Goal: Task Accomplishment & Management: Manage account settings

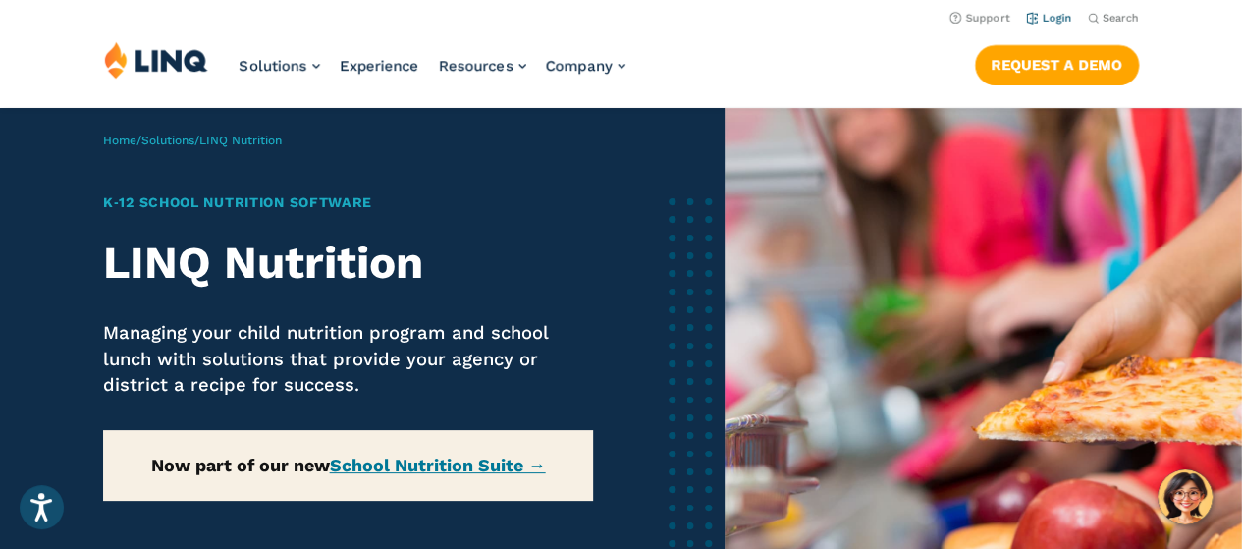
click at [1052, 17] on link "Login" at bounding box center [1049, 18] width 46 height 13
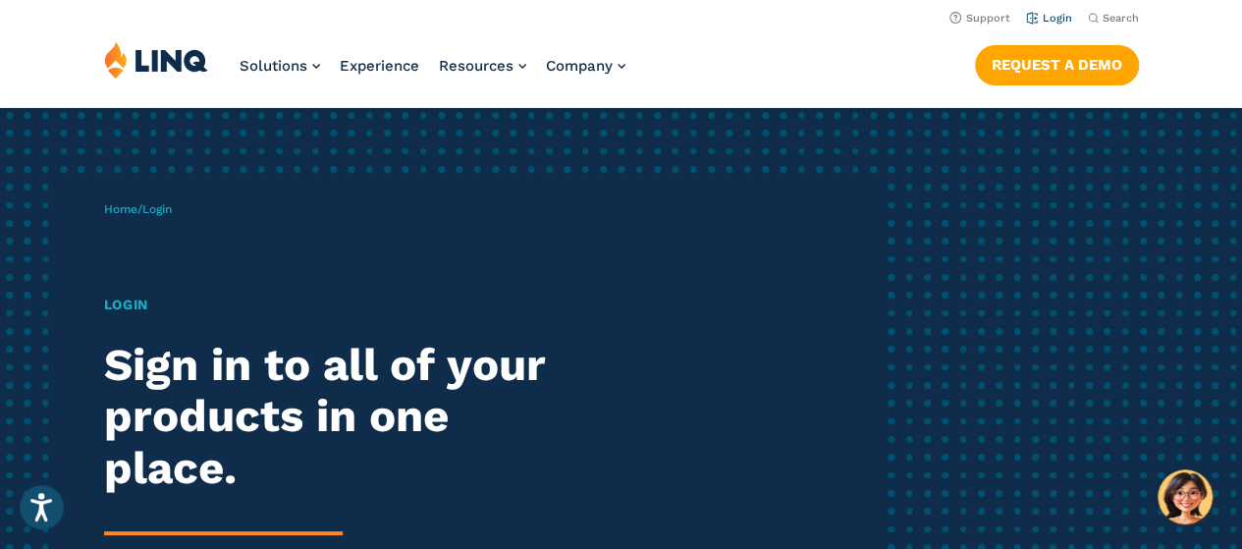
click at [1044, 17] on link "Login" at bounding box center [1049, 18] width 46 height 13
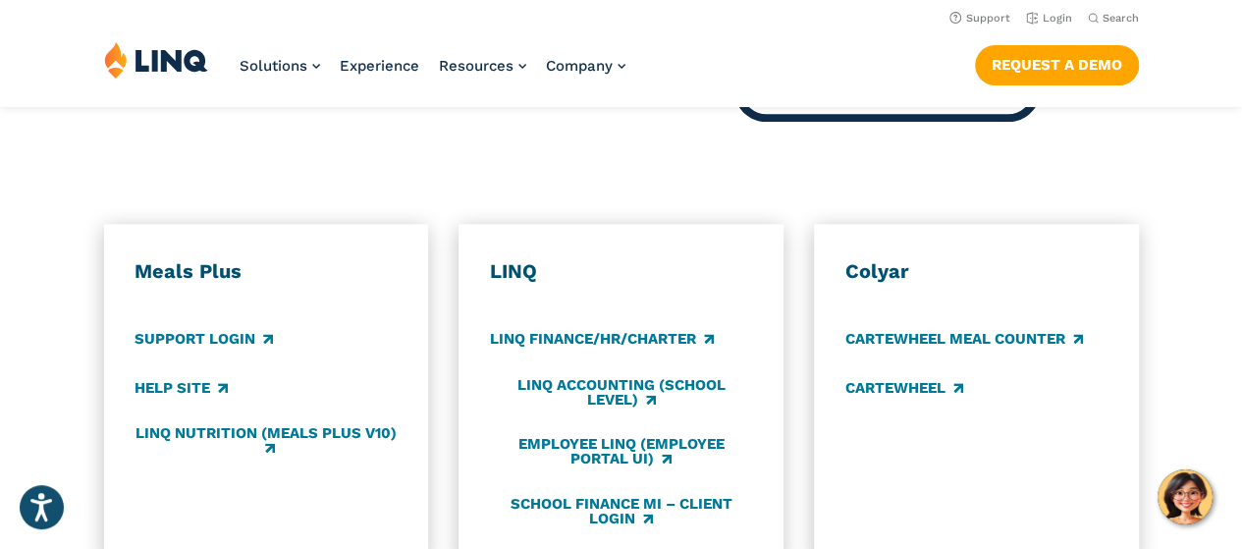
scroll to position [999, 0]
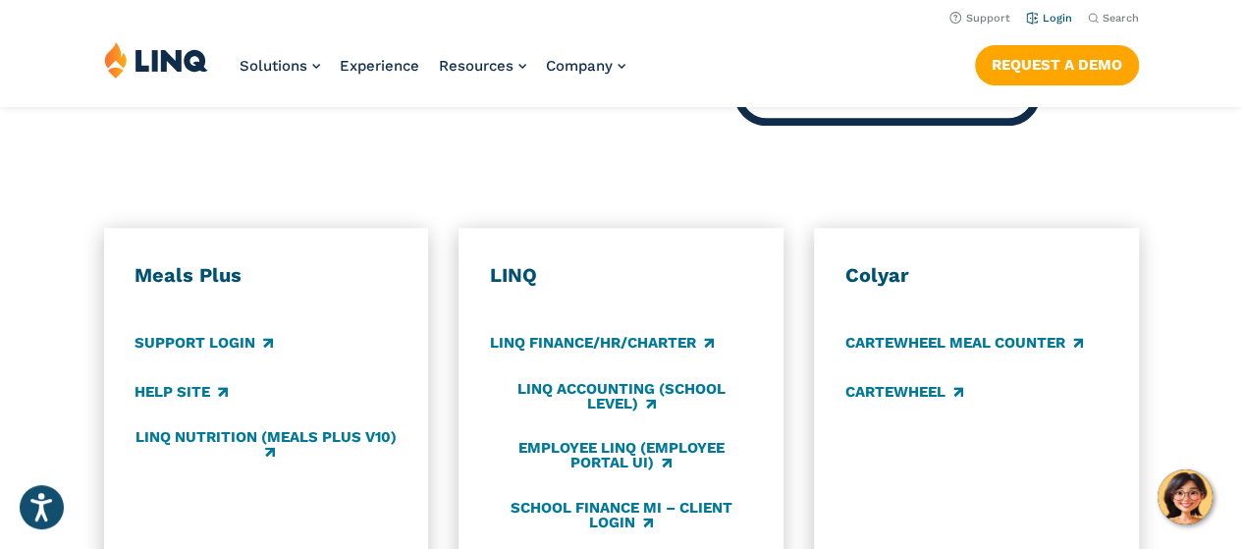
click at [1050, 13] on link "Login" at bounding box center [1049, 18] width 46 height 13
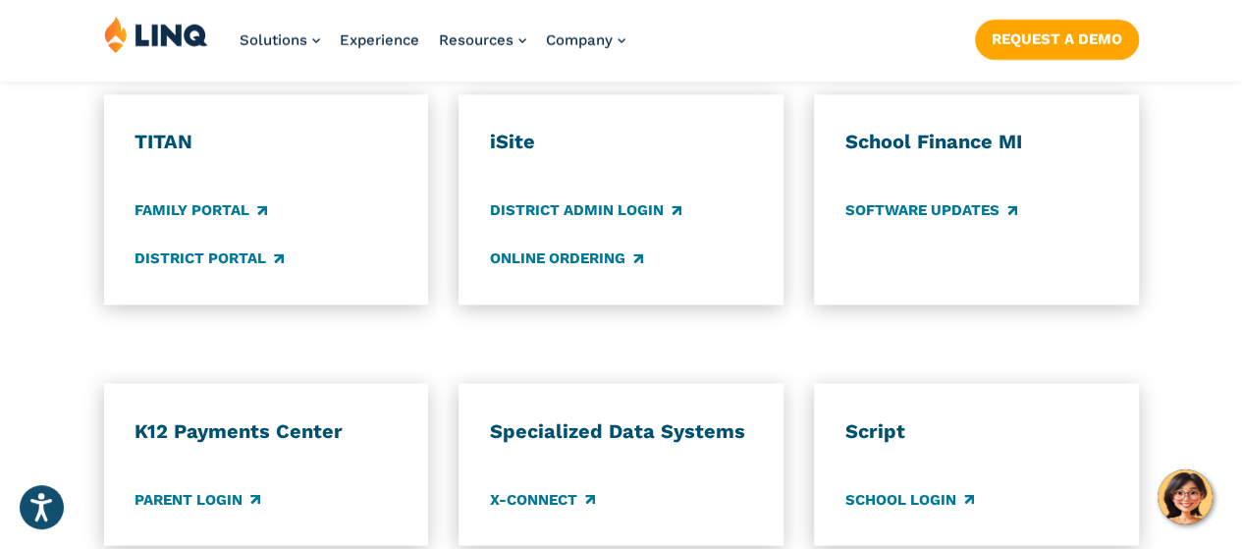
scroll to position [1554, 0]
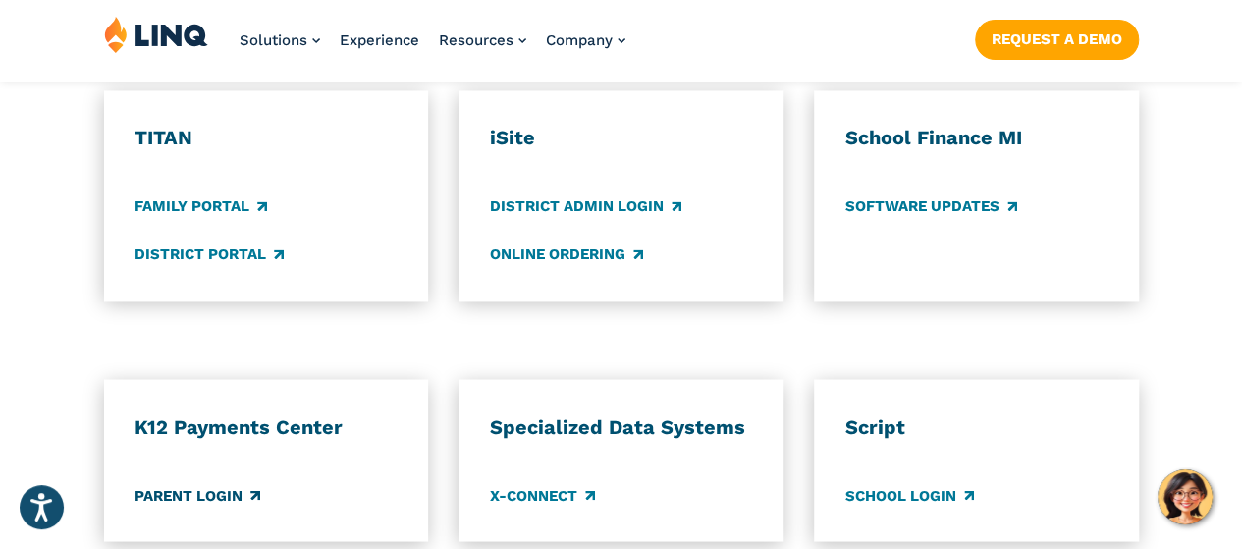
click at [200, 484] on link "Parent Login" at bounding box center [197, 495] width 126 height 22
